Goal: Task Accomplishment & Management: Complete application form

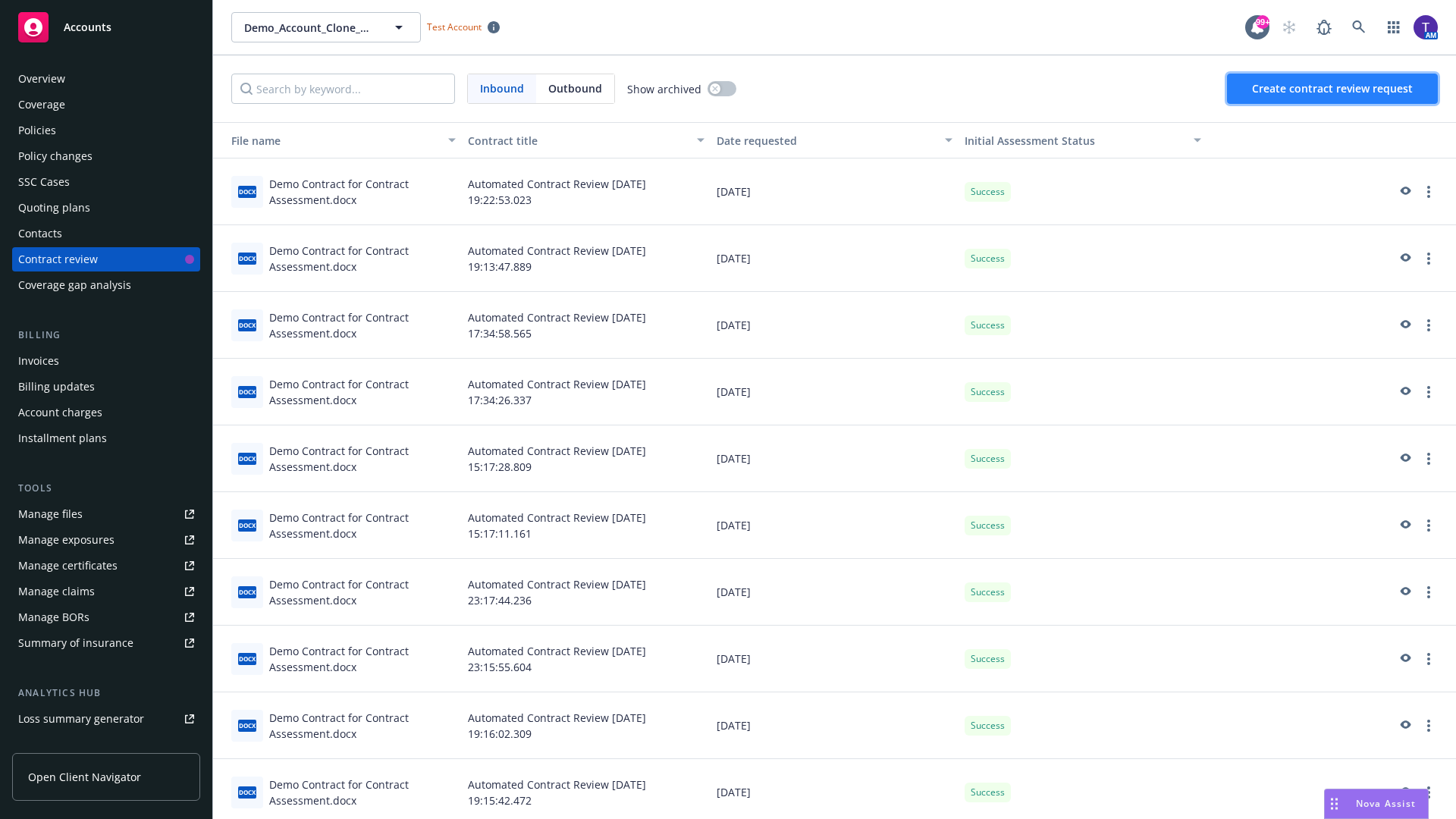
click at [1333, 89] on span "Create contract review request" at bounding box center [1332, 88] width 161 height 14
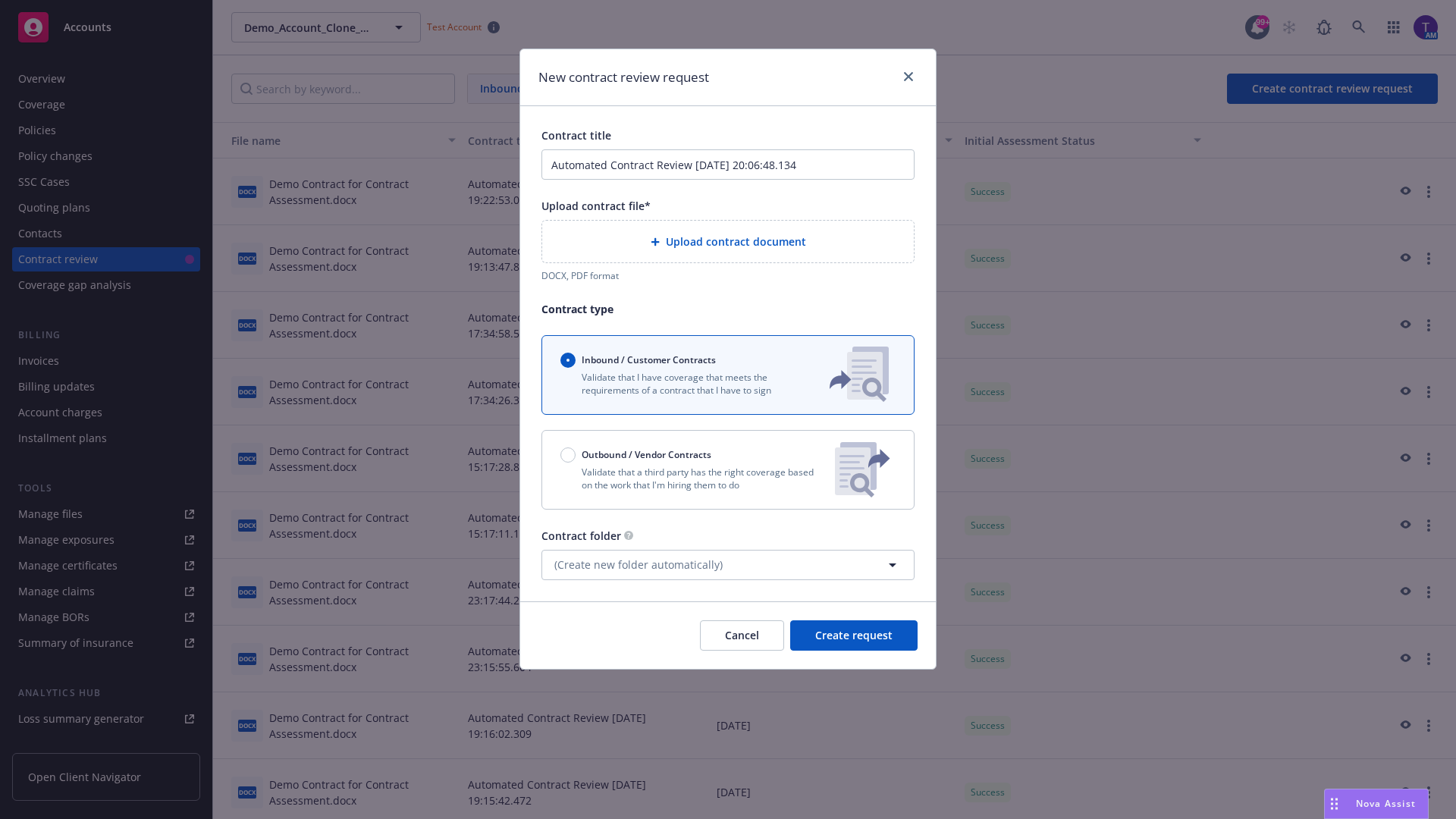
type input "Automated Contract Review [DATE] 20:06:48.134"
click at [728, 470] on p "Validate that a third party has the right coverage based on the work that I'm h…" at bounding box center [692, 478] width 262 height 25
radio input "false"
radio input "true"
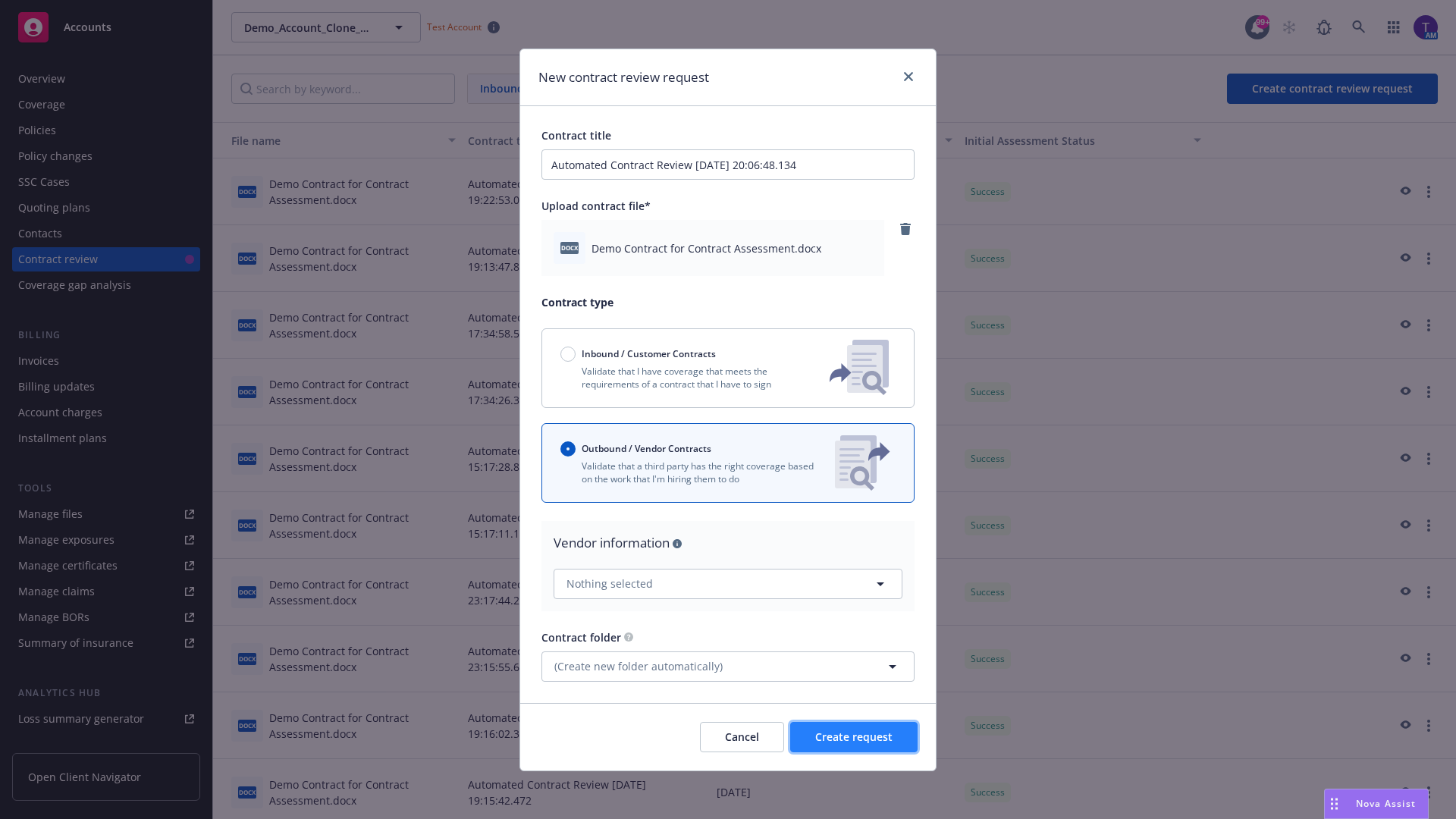
click at [854, 736] on span "Create request" at bounding box center [854, 736] width 77 height 14
